Goal: Task Accomplishment & Management: Complete application form

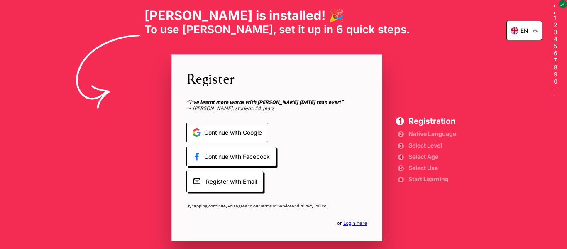
click at [268, 134] on span "Continue with Google" at bounding box center [227, 133] width 82 height 20
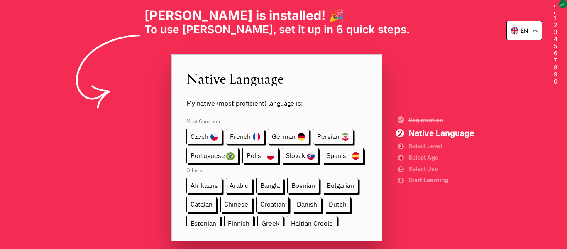
drag, startPoint x: 373, startPoint y: 187, endPoint x: 379, endPoint y: 210, distance: 23.0
click at [379, 210] on div "Native Language My native (most proficient) language is: Most Common Czech Fren…" at bounding box center [276, 147] width 211 height 187
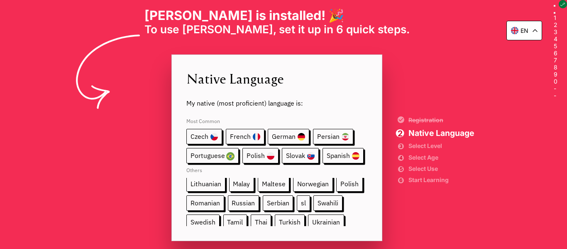
scroll to position [119, 0]
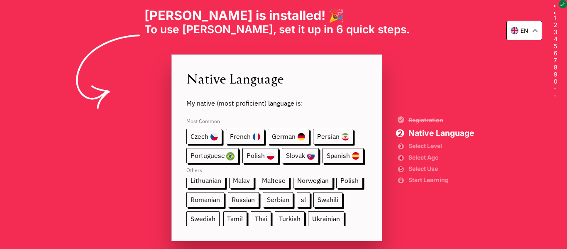
click at [220, 211] on span "Swedish" at bounding box center [202, 218] width 33 height 15
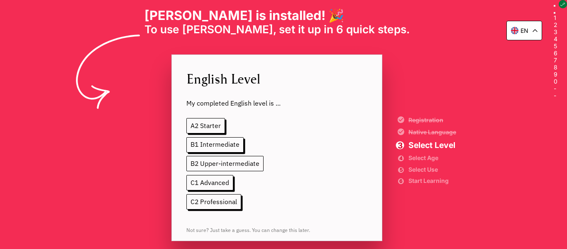
click at [262, 166] on span "B2 Upper-intermediate" at bounding box center [224, 163] width 77 height 15
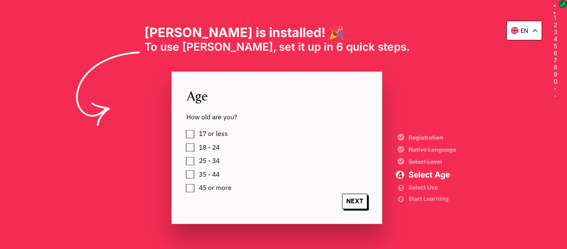
click at [241, 136] on div "17 or less" at bounding box center [283, 134] width 195 height 12
click at [235, 134] on div "17 or less" at bounding box center [283, 134] width 195 height 12
click at [197, 131] on label "17 or less" at bounding box center [212, 134] width 32 height 12
click at [361, 203] on span "NEXT" at bounding box center [354, 200] width 25 height 15
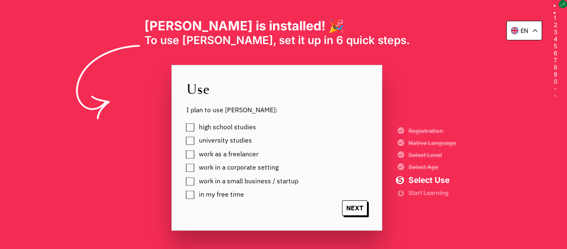
click at [244, 190] on span "in my free time" at bounding box center [221, 193] width 45 height 7
click at [366, 207] on span "NEXT" at bounding box center [354, 207] width 25 height 15
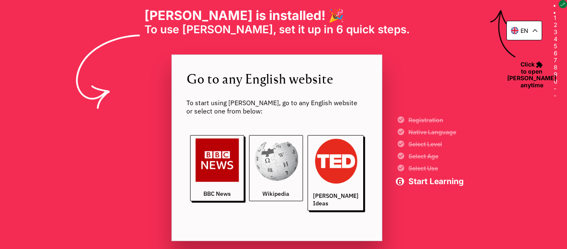
click at [281, 171] on img at bounding box center [276, 160] width 44 height 44
click at [459, 17] on div "en [PERSON_NAME] is installed! 🎉 To use [PERSON_NAME], set it up in 6 quick ste…" at bounding box center [277, 124] width 554 height 249
